Goal: Contribute content

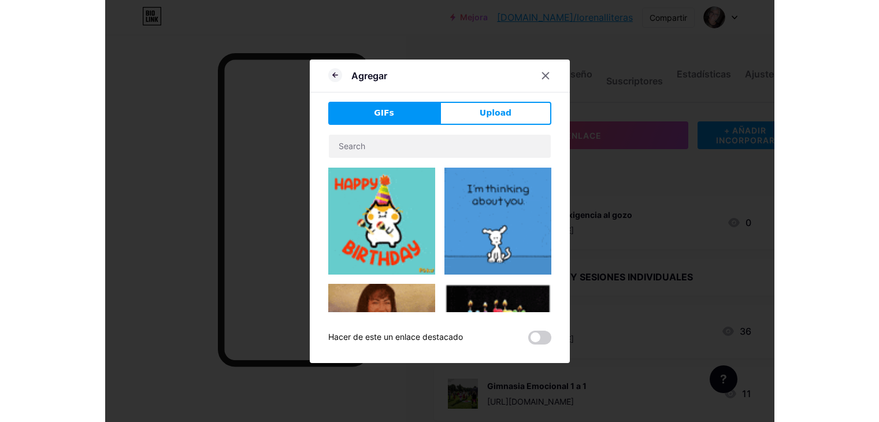
scroll to position [58, 0]
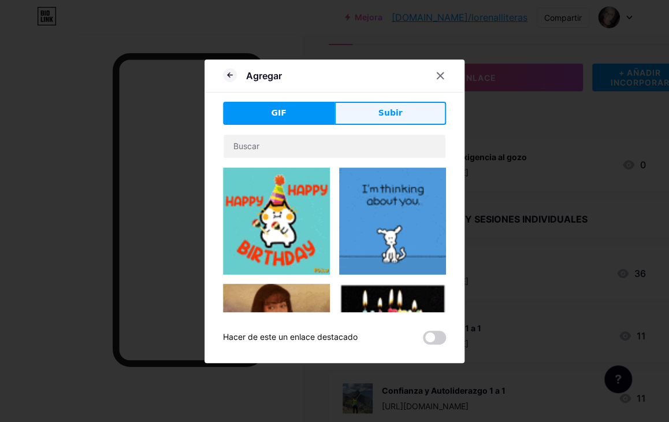
click at [384, 108] on font "Subir" at bounding box center [391, 112] width 24 height 9
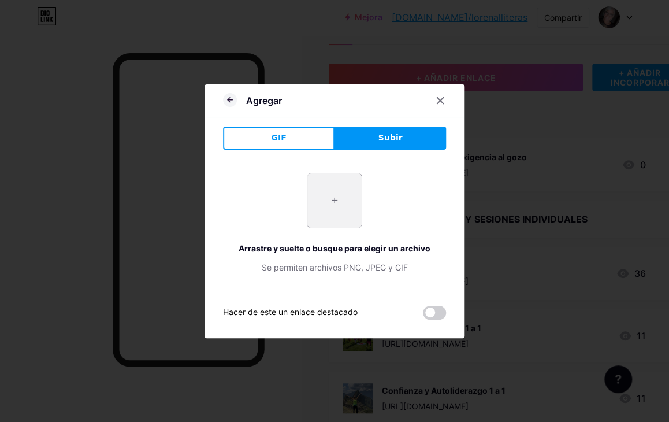
click at [338, 201] on input "file" at bounding box center [335, 200] width 54 height 54
type input "C:\fakepath\Mujeres sin capa.png"
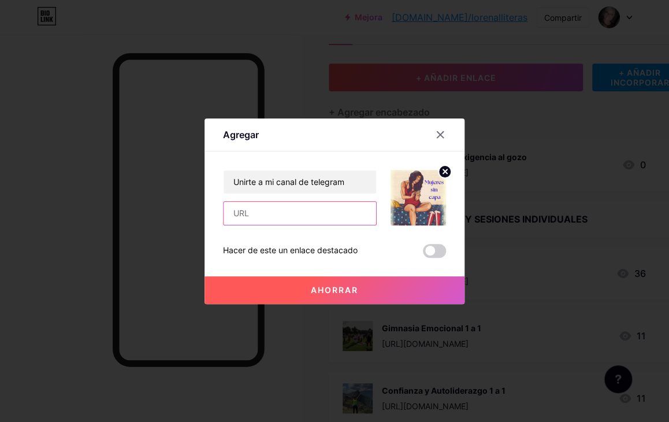
click at [257, 216] on input "text" at bounding box center [300, 213] width 153 height 23
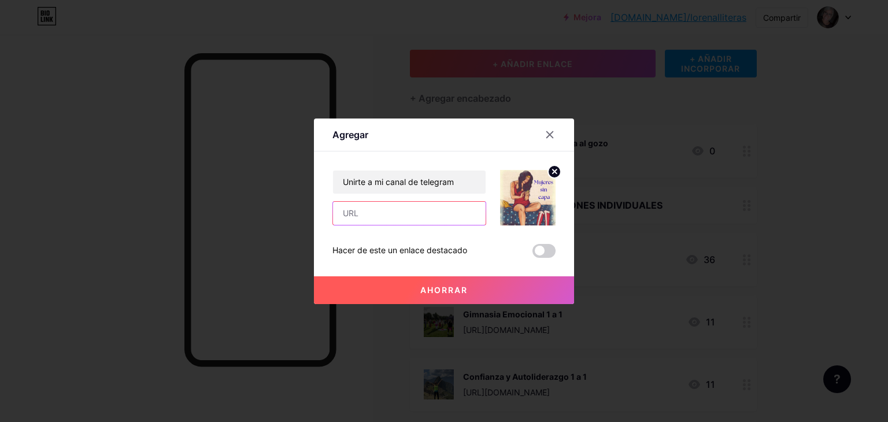
paste input "[URL][DOMAIN_NAME]"
type input "[URL][DOMAIN_NAME]"
click at [464, 292] on font "Ahorrar" at bounding box center [443, 290] width 47 height 10
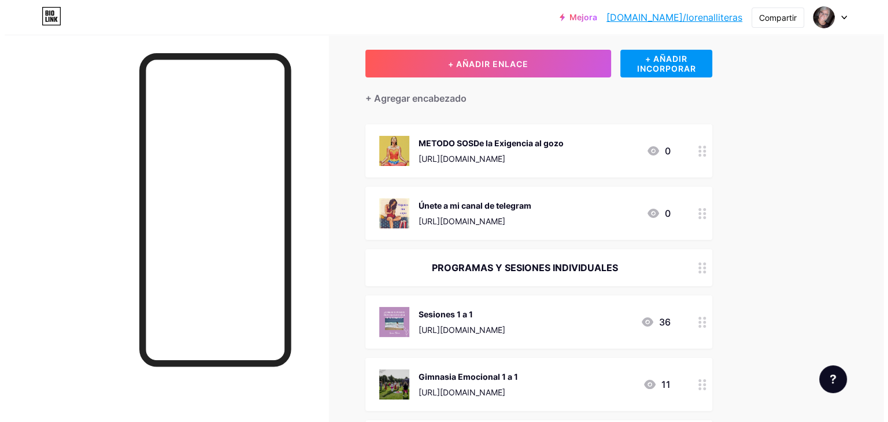
scroll to position [116, 0]
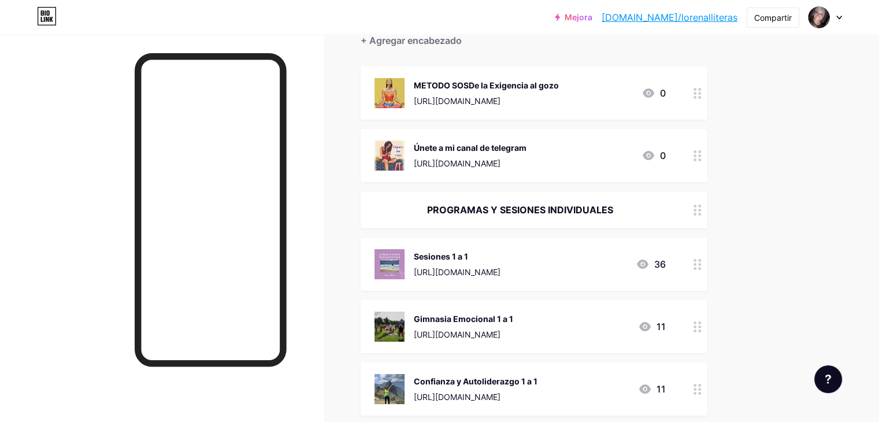
click at [536, 82] on font "METODO SOSDe la Exigencia al gozo" at bounding box center [486, 85] width 145 height 10
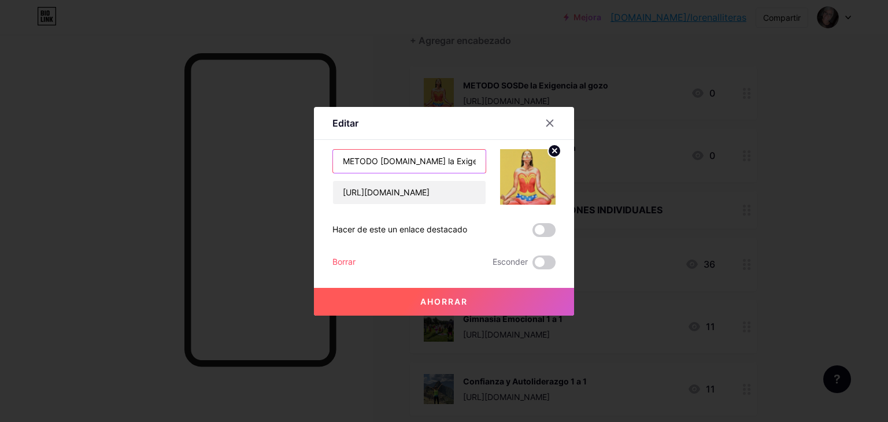
click at [428, 159] on input "METODO [DOMAIN_NAME] la Exigencia al gozo" at bounding box center [409, 161] width 153 height 23
click at [413, 159] on input "METODO [DOMAIN_NAME] la Exigencia al gozo" at bounding box center [409, 161] width 153 height 23
drag, startPoint x: 405, startPoint y: 160, endPoint x: 485, endPoint y: 160, distance: 80.3
click at [485, 160] on input "METODO [DOMAIN_NAME] la Exigencia al gozo" at bounding box center [409, 161] width 153 height 23
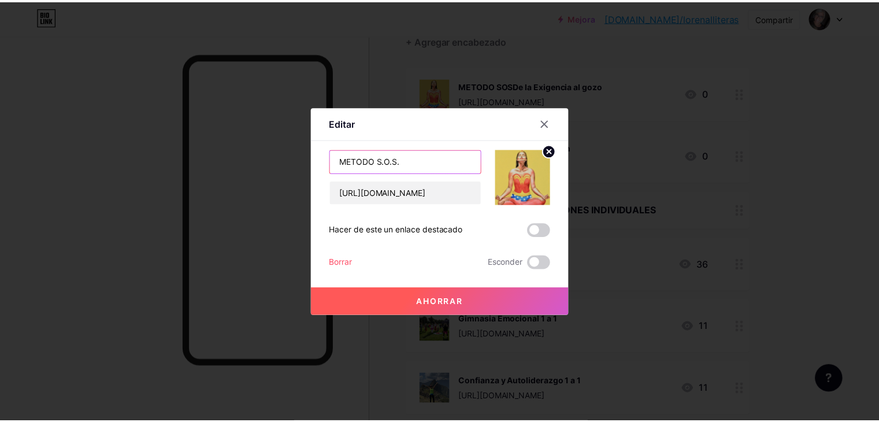
scroll to position [0, 0]
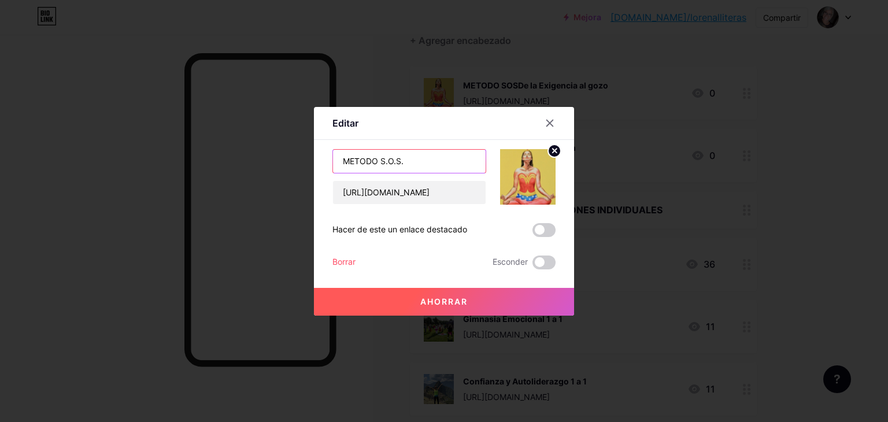
click at [340, 158] on input "METODO S.O.S." at bounding box center [409, 161] width 153 height 23
type input "Curso Online.METODO S.O.S."
click at [460, 303] on font "Ahorrar" at bounding box center [443, 302] width 47 height 10
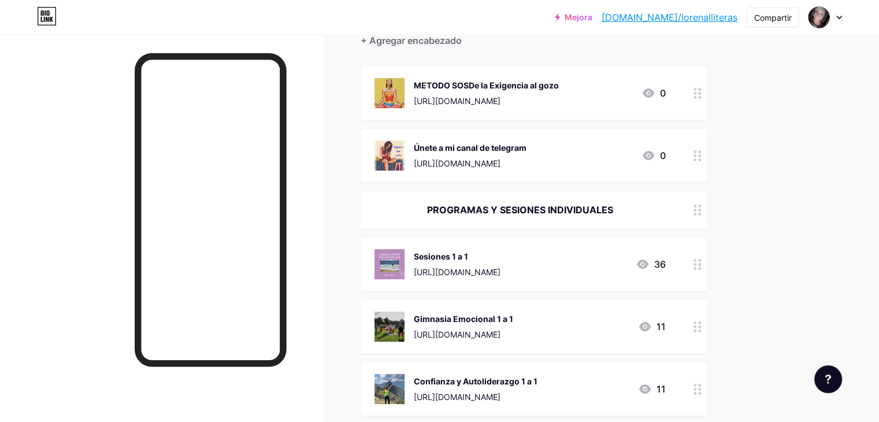
click at [559, 83] on font "METODO SOSDe la Exigencia al gozo" at bounding box center [486, 85] width 145 height 10
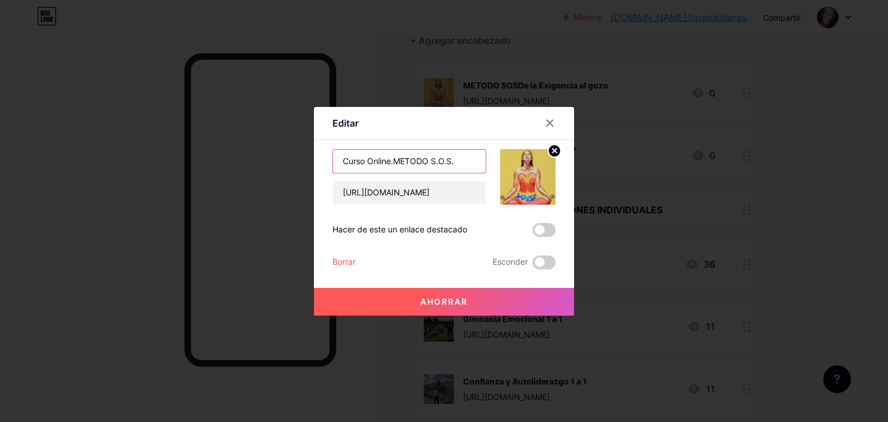
click at [393, 160] on input "Curso Online.METODO S.O.S." at bounding box center [409, 161] width 153 height 23
drag, startPoint x: 393, startPoint y: 160, endPoint x: 369, endPoint y: 160, distance: 23.7
click at [368, 160] on input "Curso Online.METODO S.O.S." at bounding box center [409, 161] width 153 height 23
type input "Curso METODO S.O.S."
click at [481, 300] on button "Ahorrar" at bounding box center [444, 302] width 260 height 28
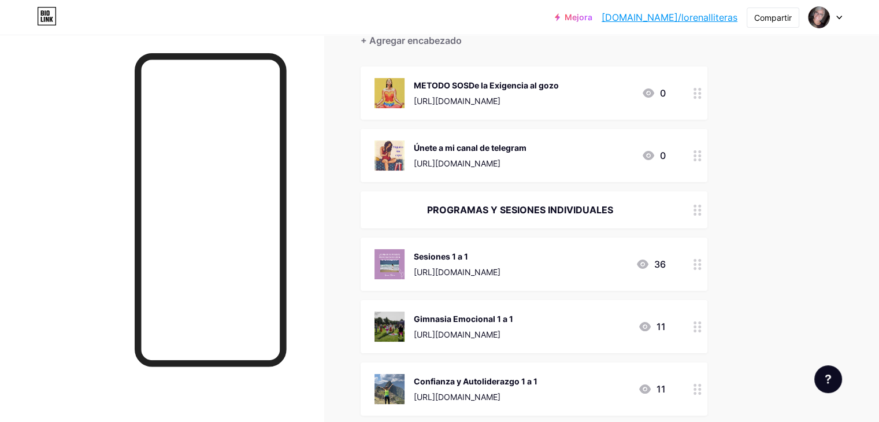
click at [534, 84] on font "METODO SOSDe la Exigencia al gozo" at bounding box center [486, 85] width 145 height 10
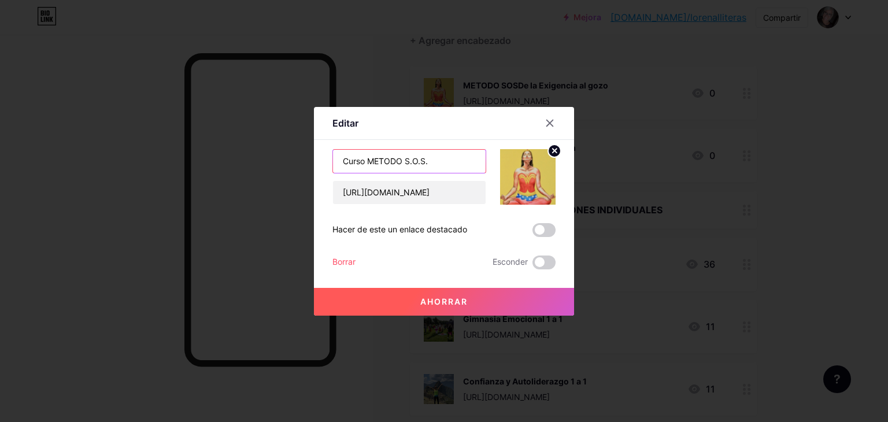
drag, startPoint x: 365, startPoint y: 160, endPoint x: 340, endPoint y: 160, distance: 24.3
click at [340, 160] on input "Curso METODO S.O.S." at bounding box center [409, 161] width 153 height 23
click at [345, 161] on input "METODO S.O.S." at bounding box center [409, 161] width 153 height 23
click at [410, 162] on input "METODO S.O.S." at bounding box center [409, 161] width 153 height 23
type input "METODO S.O.S. Curso Online"
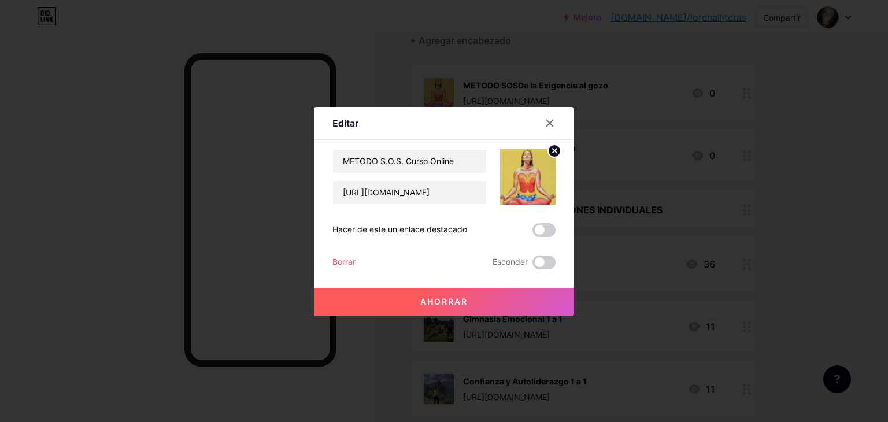
click at [457, 301] on font "Ahorrar" at bounding box center [443, 302] width 47 height 10
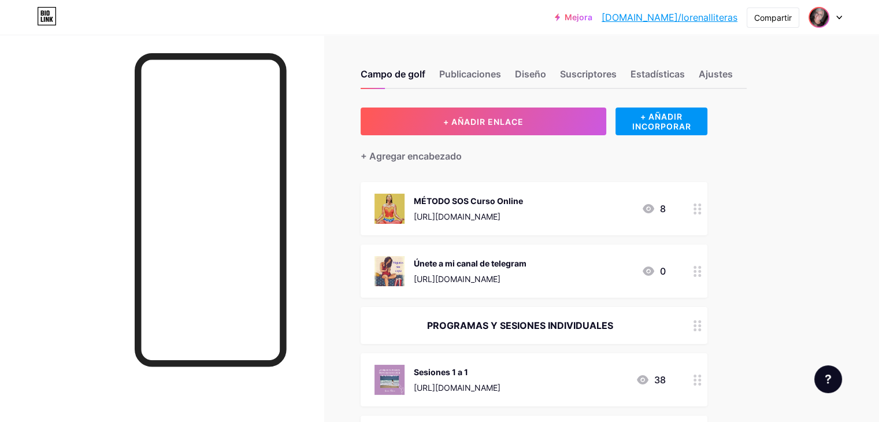
click at [821, 13] on img at bounding box center [819, 17] width 18 height 18
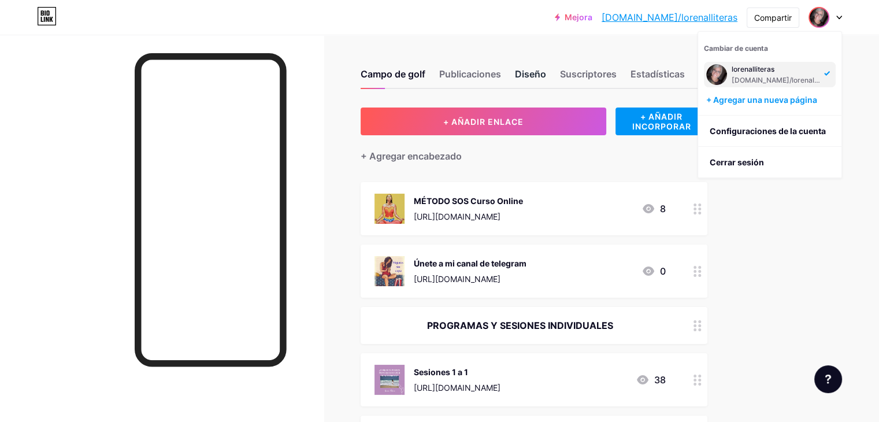
click at [546, 73] on font "Diseño" at bounding box center [530, 74] width 31 height 12
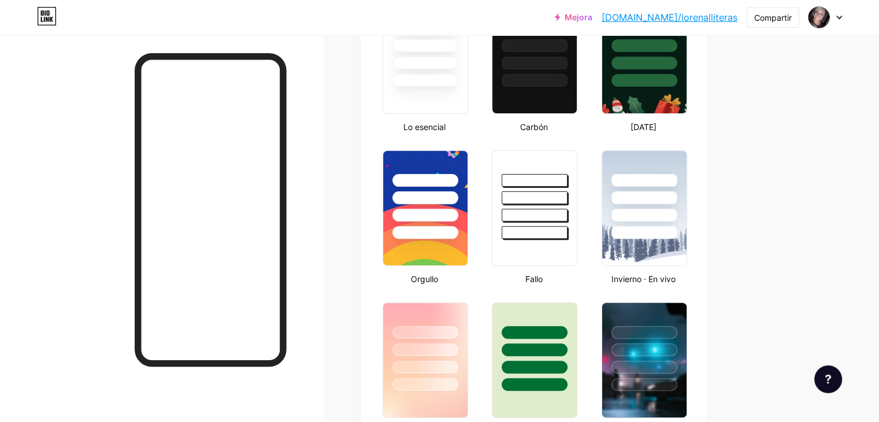
scroll to position [405, 0]
